Goal: Navigation & Orientation: Find specific page/section

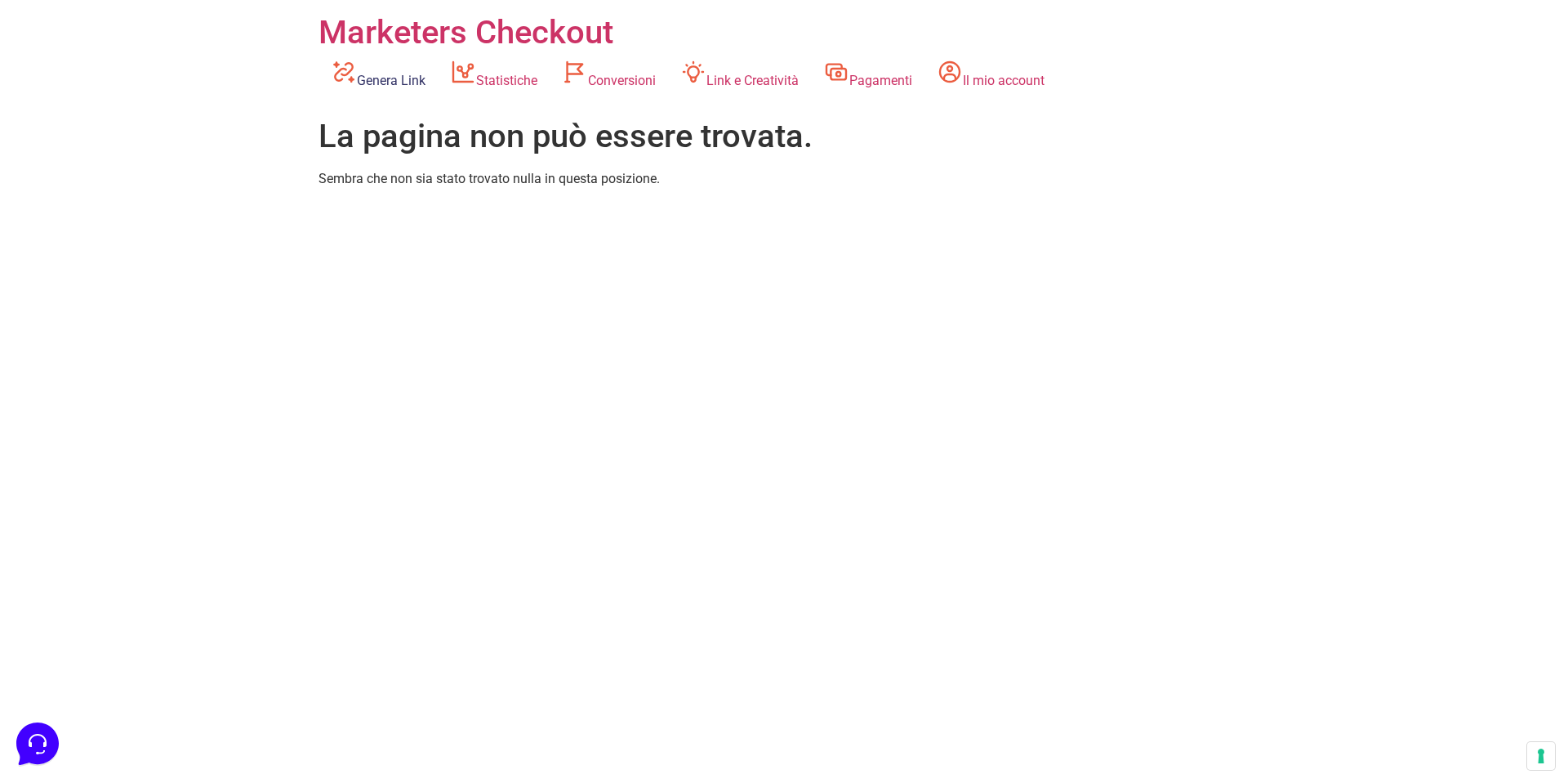
click at [400, 87] on link "Genera Link" at bounding box center [378, 75] width 119 height 45
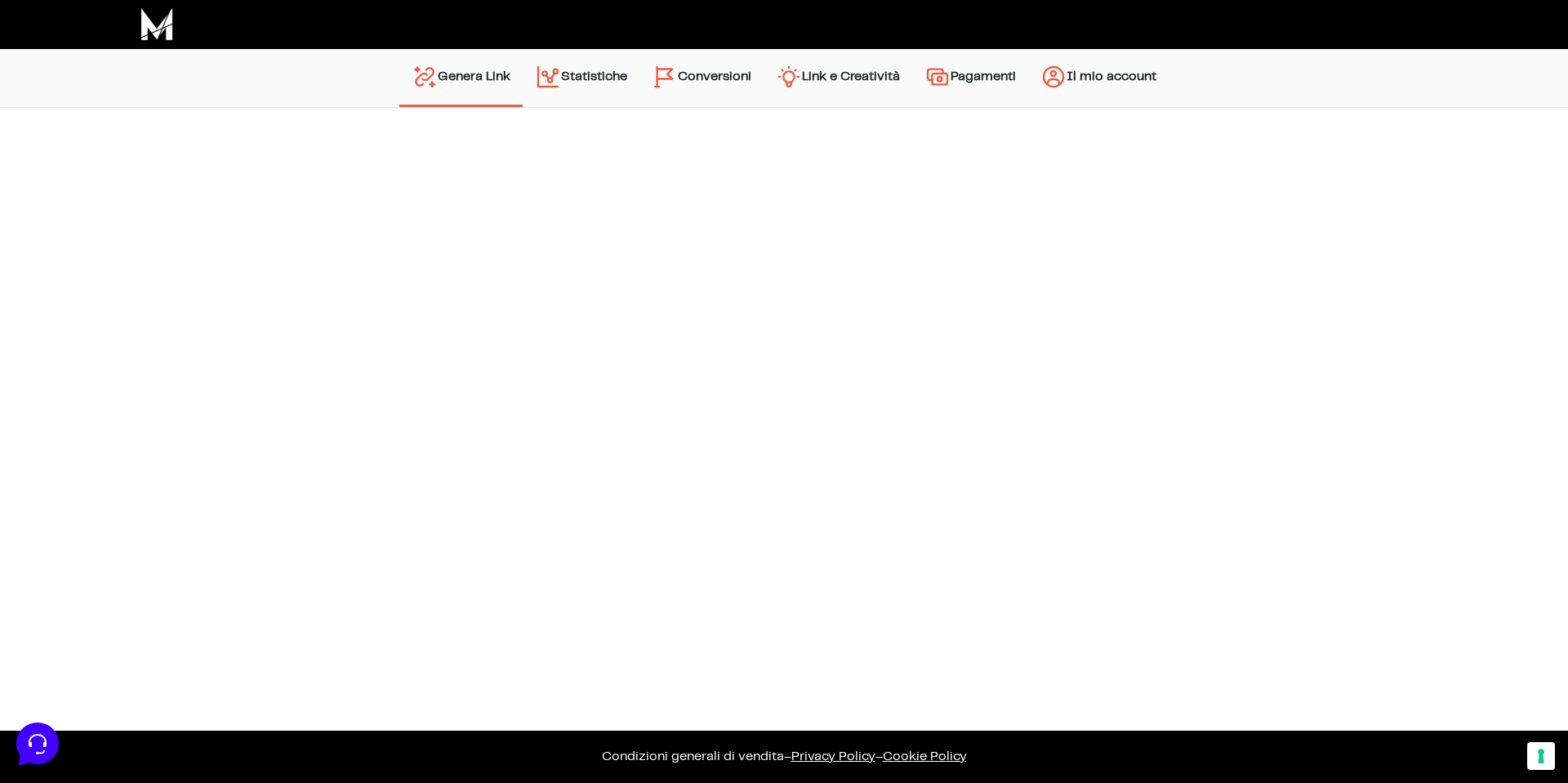
click at [490, 82] on link "Genera Link" at bounding box center [461, 77] width 123 height 39
click at [813, 73] on link "Link e Creatività" at bounding box center [838, 78] width 148 height 42
click at [439, 76] on link "Genera Link" at bounding box center [461, 77] width 123 height 39
click at [632, 73] on link "Statistiche" at bounding box center [581, 78] width 117 height 42
click at [671, 72] on img "Menu principale" at bounding box center [664, 76] width 26 height 26
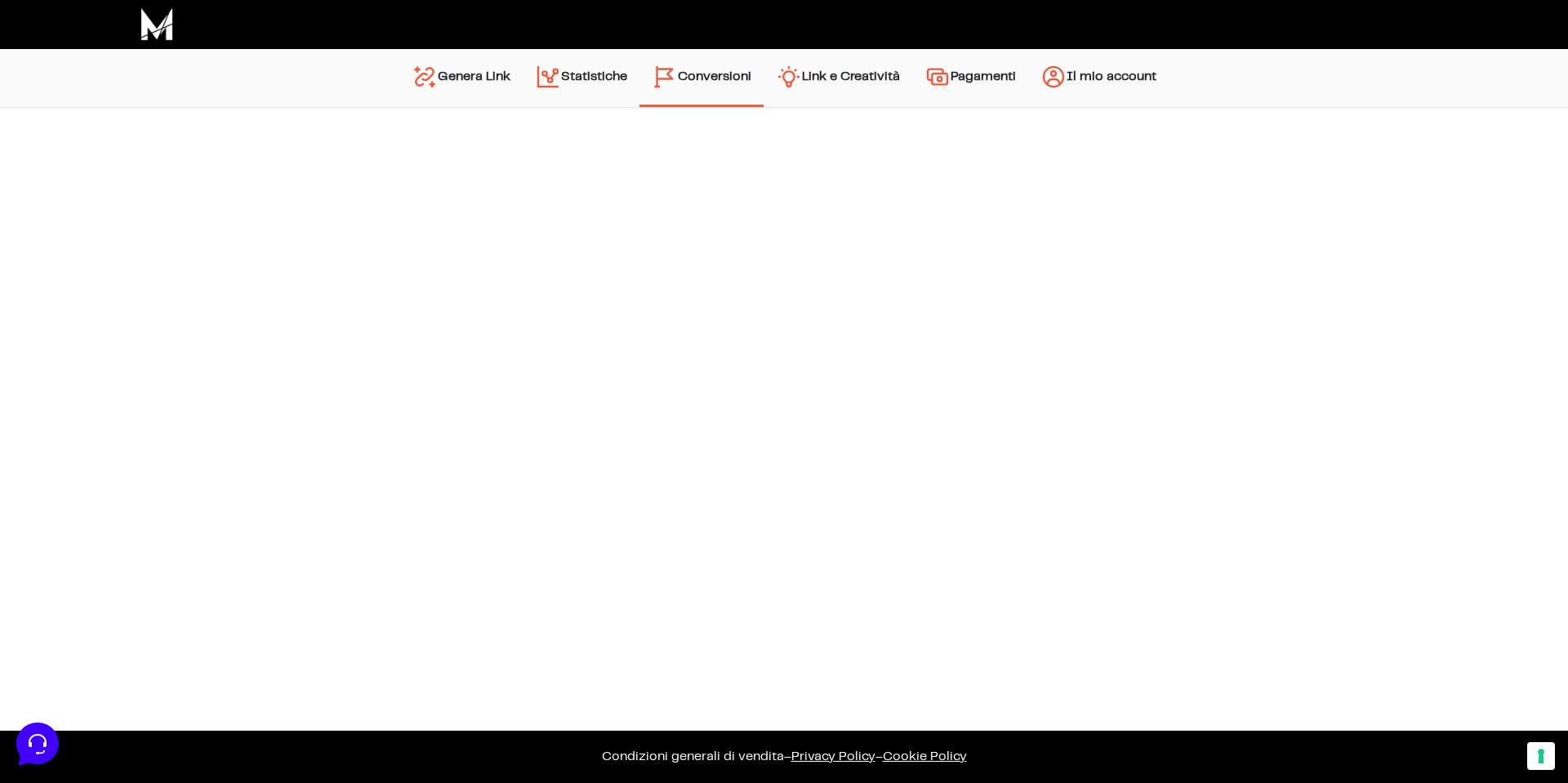
click at [1099, 71] on link "Il mio account" at bounding box center [1098, 78] width 141 height 42
drag, startPoint x: 1074, startPoint y: 217, endPoint x: 1071, endPoint y: 189, distance: 28.2
